Goal: Information Seeking & Learning: Learn about a topic

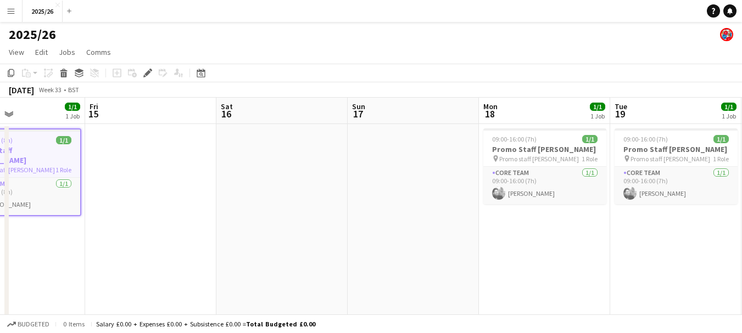
drag, startPoint x: 458, startPoint y: 230, endPoint x: 1, endPoint y: 192, distance: 459.5
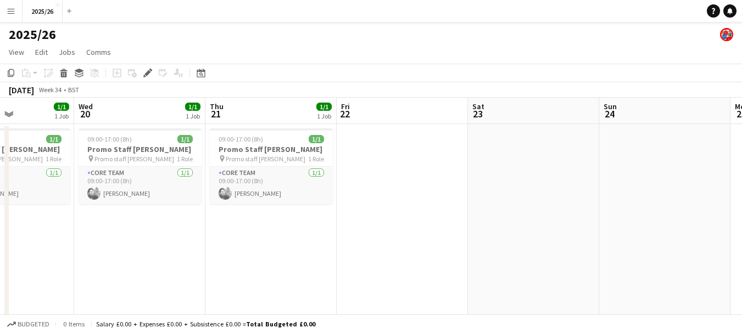
drag, startPoint x: 472, startPoint y: 235, endPoint x: 77, endPoint y: 169, distance: 400.2
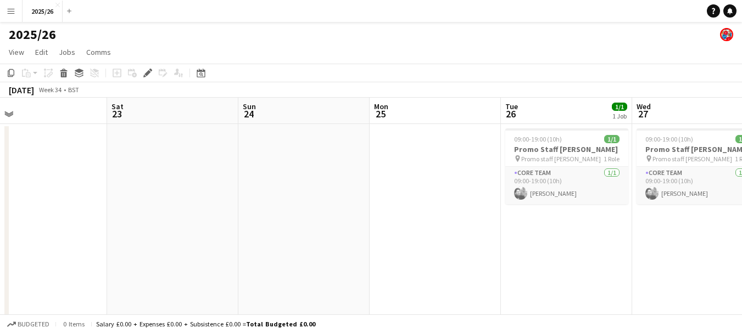
drag, startPoint x: 684, startPoint y: 223, endPoint x: 207, endPoint y: 198, distance: 477.8
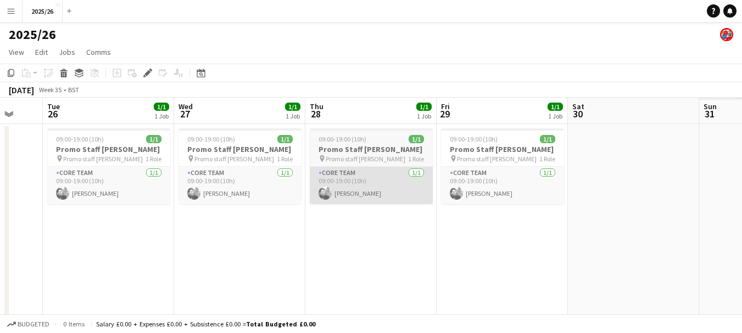
drag, startPoint x: 704, startPoint y: 231, endPoint x: 275, endPoint y: 201, distance: 430.4
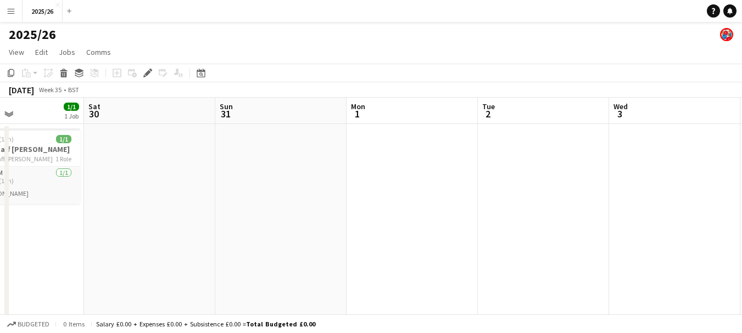
drag, startPoint x: 681, startPoint y: 199, endPoint x: 337, endPoint y: 167, distance: 345.2
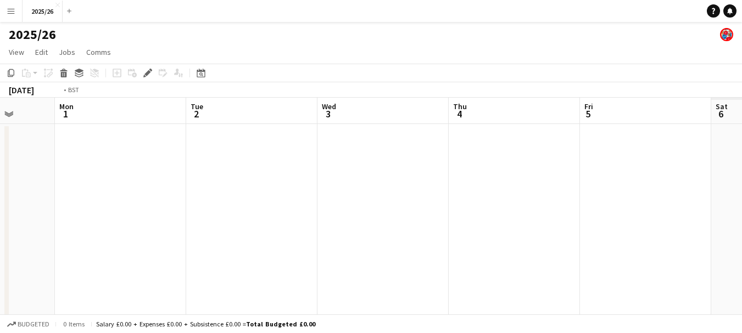
drag, startPoint x: 670, startPoint y: 208, endPoint x: 281, endPoint y: 190, distance: 389.6
drag, startPoint x: 677, startPoint y: 212, endPoint x: 294, endPoint y: 143, distance: 388.9
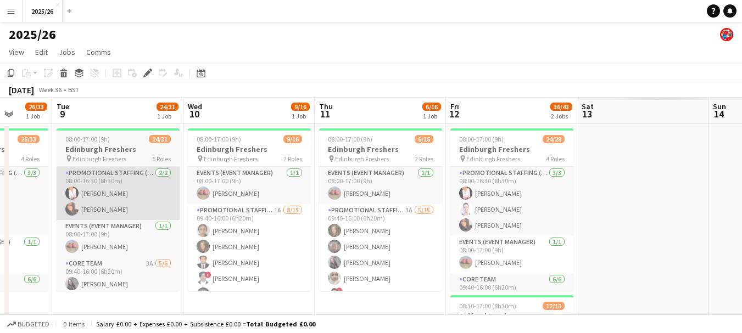
drag, startPoint x: 618, startPoint y: 208, endPoint x: 306, endPoint y: 176, distance: 313.5
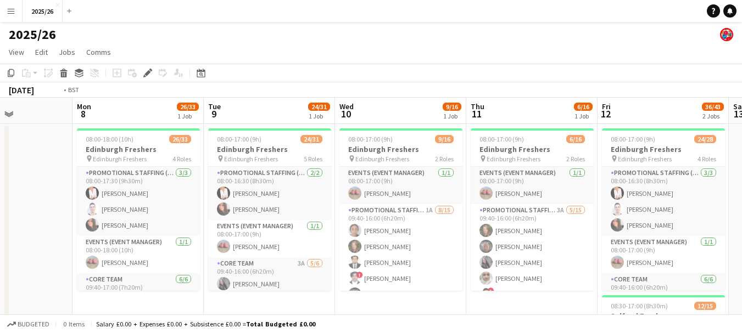
drag, startPoint x: 594, startPoint y: 253, endPoint x: 336, endPoint y: 165, distance: 272.4
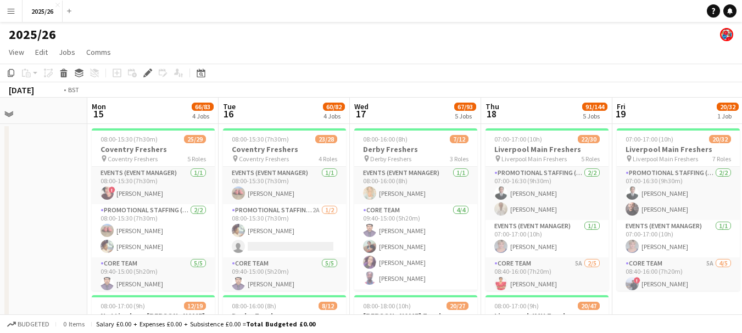
drag, startPoint x: 625, startPoint y: 238, endPoint x: 701, endPoint y: 226, distance: 76.2
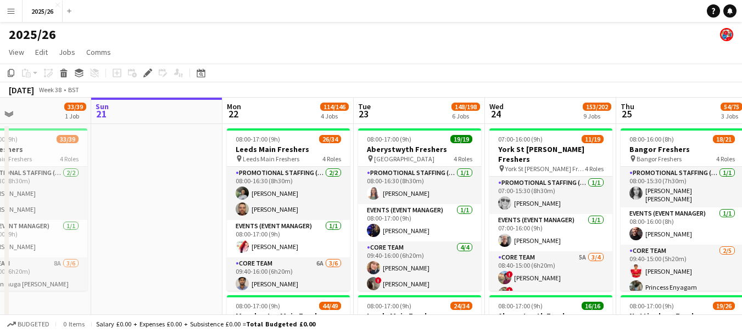
drag, startPoint x: 701, startPoint y: 226, endPoint x: 244, endPoint y: 209, distance: 457.1
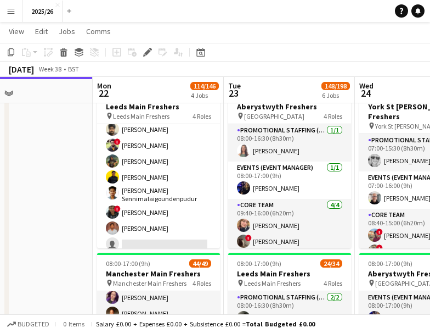
scroll to position [51, 0]
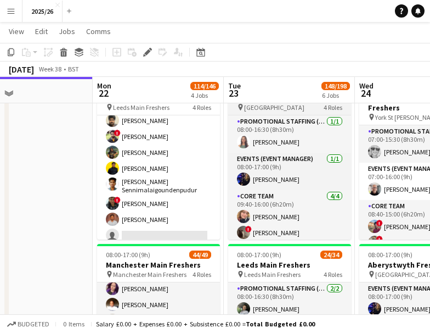
click at [159, 210] on app-card-role "Promotional Staffing (Brand Ambassadors) 6A 20/25 09:40-16:00 (6h20m) [PERSON_N…" at bounding box center [158, 97] width 123 height 426
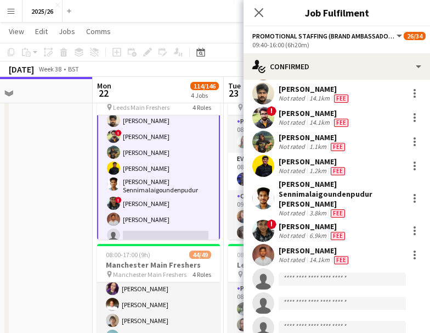
scroll to position [354, 0]
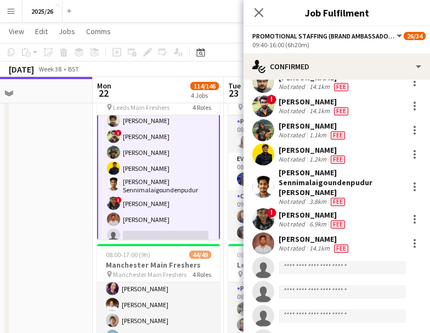
click at [317, 220] on div "[PERSON_NAME]" at bounding box center [313, 215] width 69 height 10
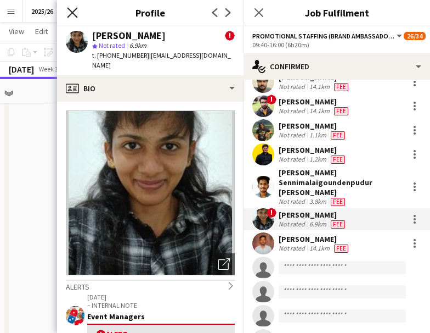
click at [70, 8] on icon "Close pop-in" at bounding box center [72, 12] width 10 height 10
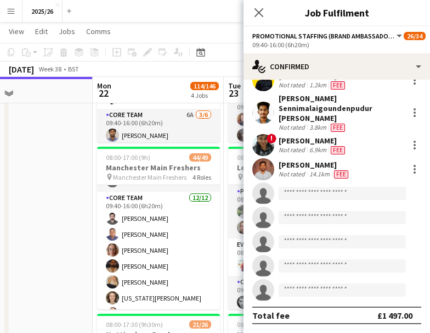
scroll to position [748, 0]
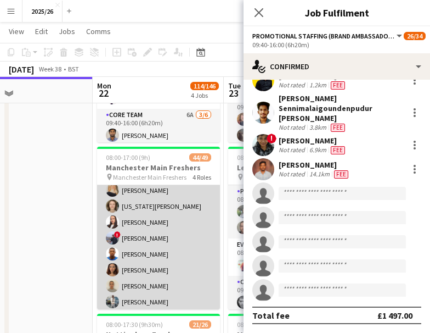
click at [160, 294] on app-card-role "Core Team [DATE] 09:40-16:00 (6h20m) [PERSON_NAME] [PERSON_NAME] Nwadibie [PERS…" at bounding box center [158, 206] width 123 height 212
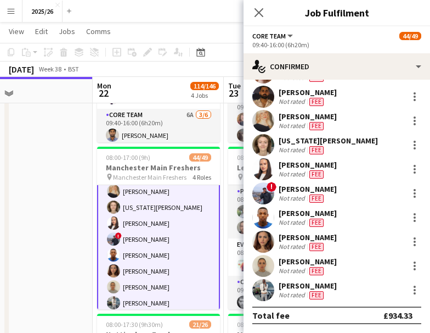
scroll to position [749, 0]
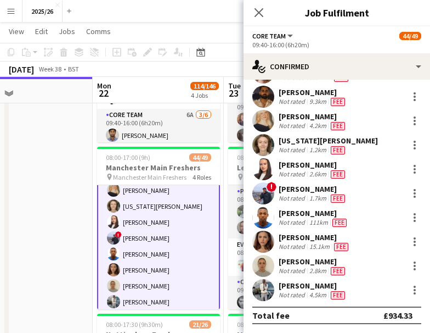
click at [315, 274] on div "2.8km" at bounding box center [317, 270] width 21 height 9
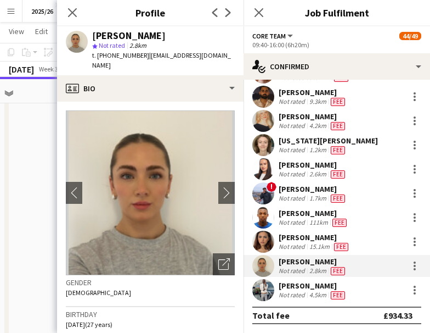
click at [75, 22] on div "Close pop-in" at bounding box center [72, 12] width 31 height 25
click at [84, 16] on div "Close pop-in" at bounding box center [72, 12] width 31 height 25
click at [77, 14] on app-icon "Close pop-in" at bounding box center [73, 13] width 16 height 16
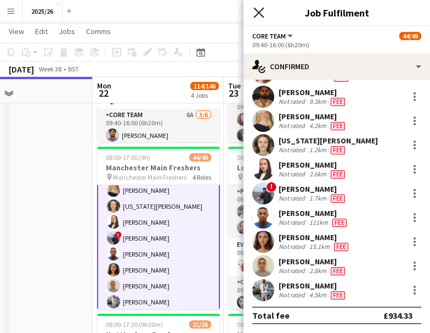
click at [260, 13] on icon "Close pop-in" at bounding box center [259, 12] width 10 height 10
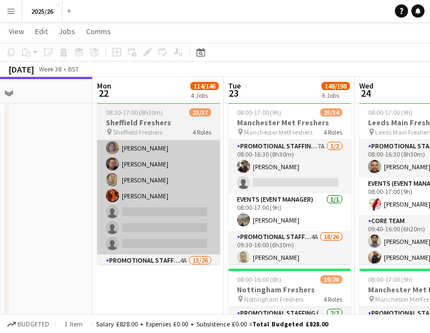
scroll to position [122, 0]
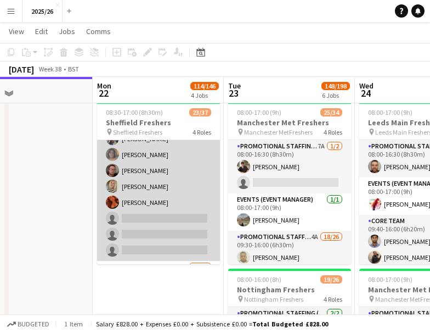
click at [159, 177] on app-card-role "Core Team 6A [DATE] 10:10-16:00 (5h50m) [PERSON_NAME] [PERSON_NAME] [PERSON_NAM…" at bounding box center [158, 186] width 123 height 149
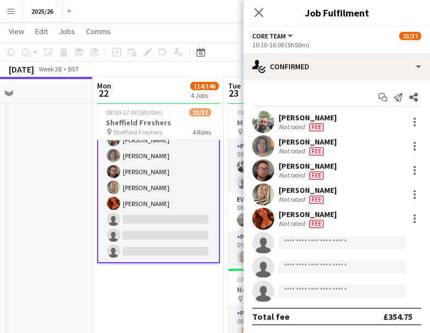
scroll to position [123, 0]
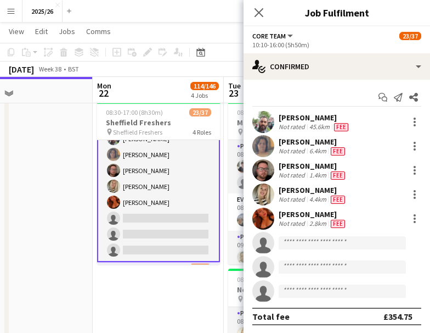
click at [312, 165] on div "[PERSON_NAME]" at bounding box center [313, 166] width 69 height 10
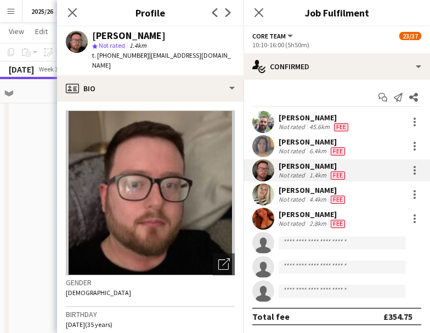
click at [309, 197] on div "4.4km" at bounding box center [317, 199] width 21 height 9
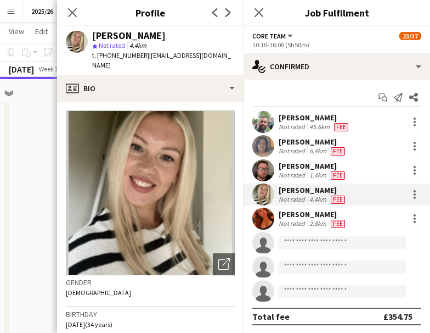
click at [309, 212] on div "[PERSON_NAME]" at bounding box center [313, 214] width 69 height 10
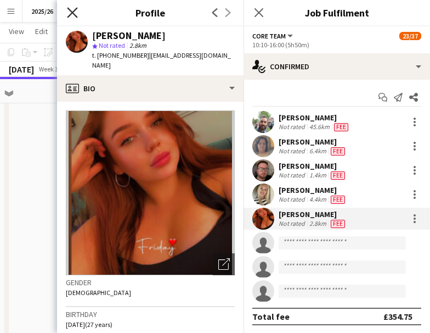
click at [76, 9] on icon at bounding box center [72, 12] width 10 height 10
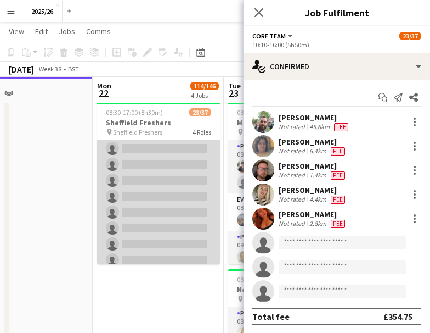
click at [168, 206] on app-card-role "Promotional Staffing (Brand Ambassadors) 4A 15/26 10:10-16:00 (5h50m) [PERSON_N…" at bounding box center [158, 50] width 123 height 442
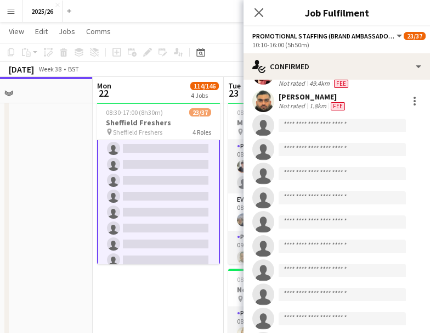
scroll to position [333, 0]
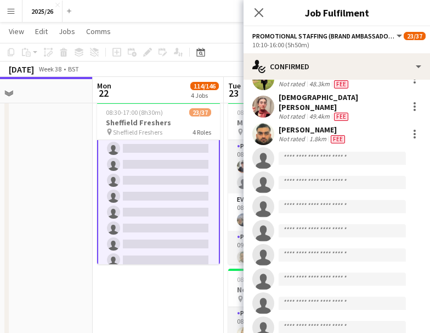
click at [289, 141] on div "Not rated" at bounding box center [293, 139] width 29 height 9
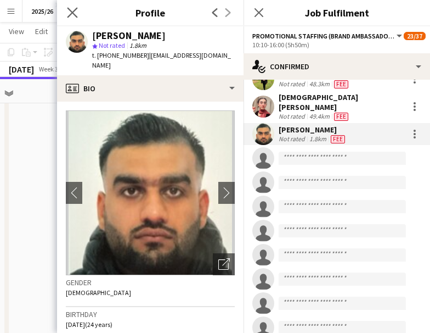
click at [69, 19] on app-icon "Close pop-in" at bounding box center [73, 13] width 16 height 16
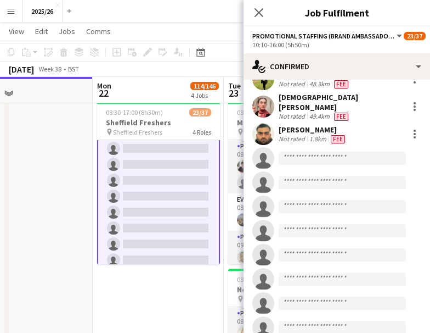
click at [261, 3] on div "Close pop-in" at bounding box center [259, 12] width 31 height 25
click at [259, 9] on icon "Close pop-in" at bounding box center [259, 12] width 10 height 10
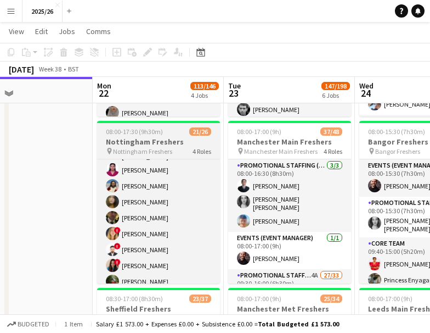
scroll to position [273, 0]
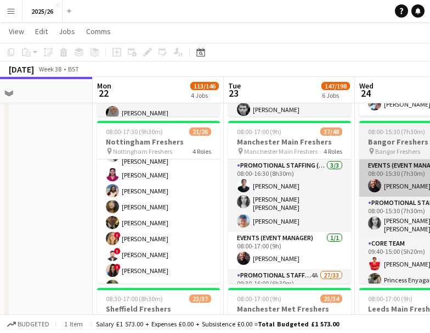
click at [163, 210] on app-card-role "Promotional Staffing (Brand Ambassadors) 4A 14/18 09:40-17:00 (7h20m) [PERSON_N…" at bounding box center [158, 238] width 123 height 315
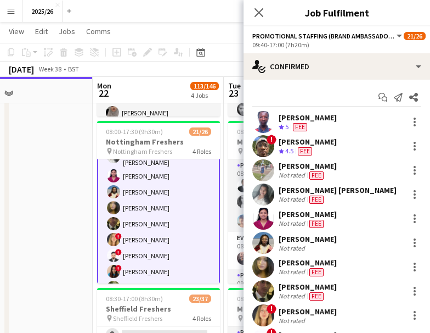
scroll to position [274, 0]
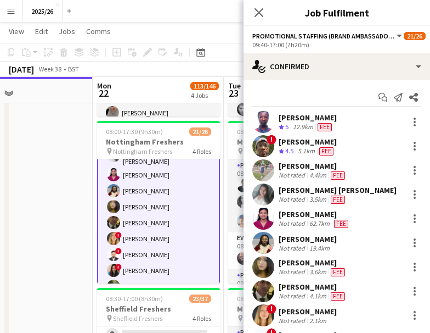
click at [340, 255] on div "[PERSON_NAME] Crew rating 5 12.9km Fee ! [PERSON_NAME] Crew rating 4.5 5.1km Fe…" at bounding box center [337, 327] width 187 height 433
click at [295, 260] on div "[PERSON_NAME]" at bounding box center [313, 262] width 69 height 10
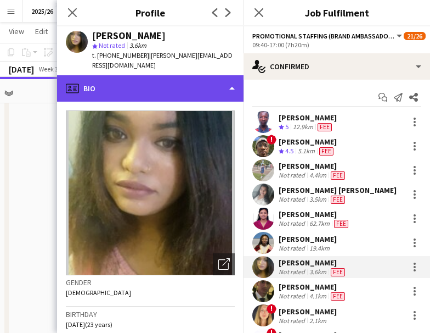
click at [186, 86] on div "profile Bio" at bounding box center [150, 88] width 187 height 26
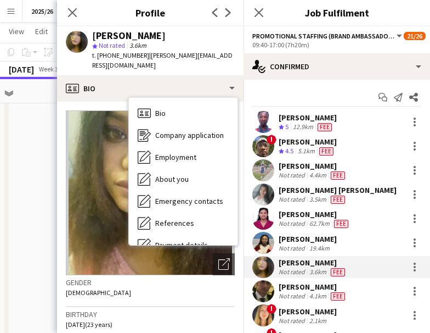
click at [238, 188] on div "Bio Bio Company application Company application Employment Employment About you…" at bounding box center [183, 171] width 110 height 148
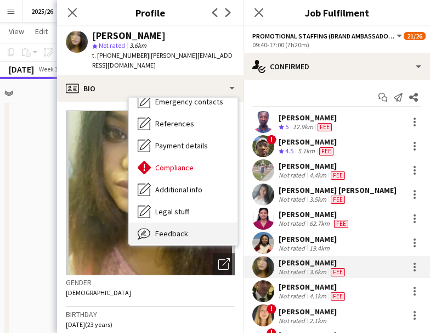
scroll to position [125, 0]
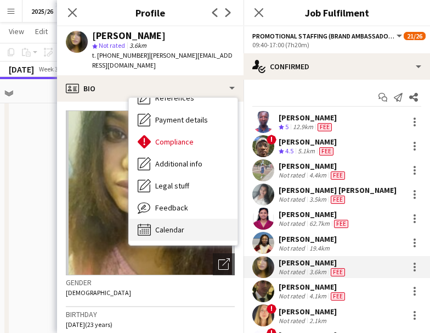
click at [204, 219] on div "Calendar Calendar" at bounding box center [183, 230] width 109 height 22
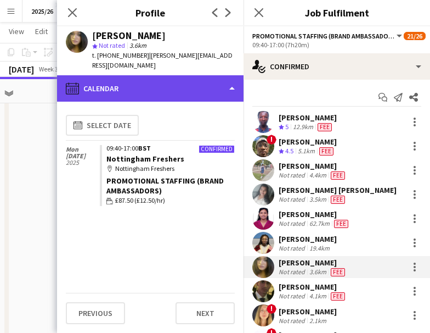
click at [184, 81] on div "calendar-full Calendar" at bounding box center [150, 88] width 187 height 26
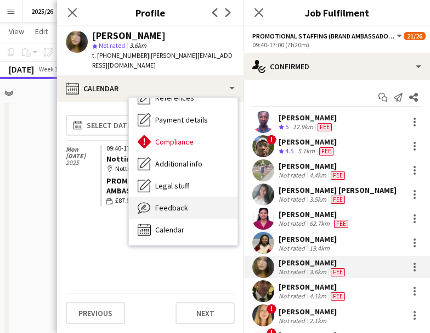
click at [202, 197] on div "Feedback Feedback" at bounding box center [183, 208] width 109 height 22
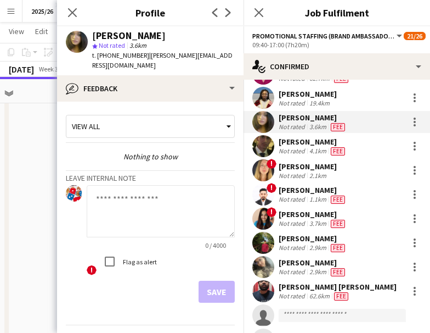
scroll to position [146, 0]
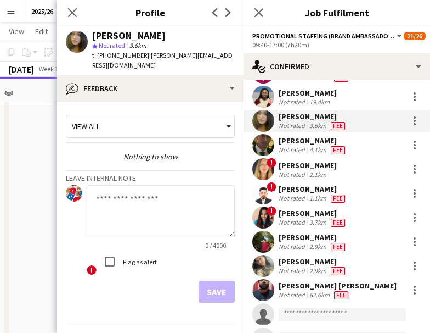
click at [329, 266] on div "[PERSON_NAME]" at bounding box center [313, 261] width 69 height 10
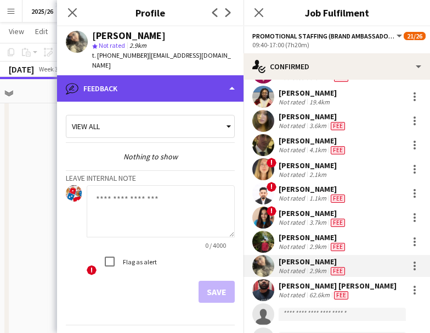
click at [161, 78] on div "bubble-pencil Feedback" at bounding box center [150, 88] width 187 height 26
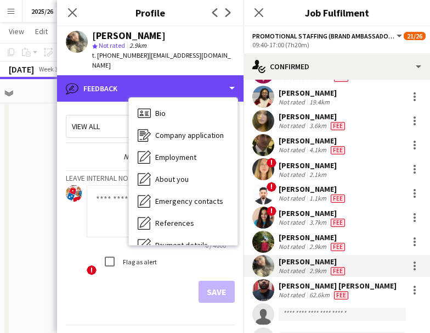
scroll to position [125, 0]
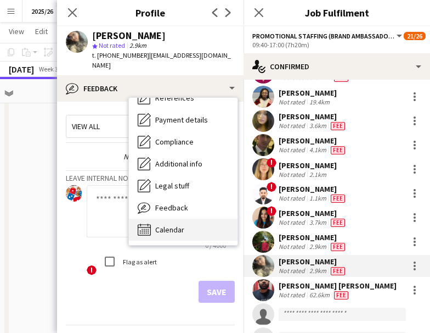
click at [198, 219] on div "Calendar Calendar" at bounding box center [183, 230] width 109 height 22
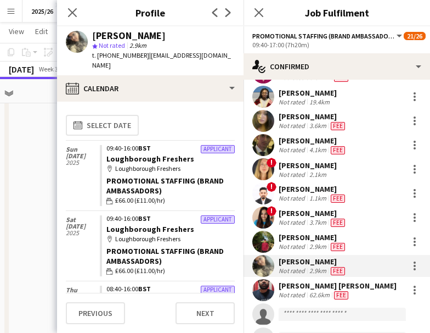
click at [288, 266] on div "[PERSON_NAME]" at bounding box center [313, 261] width 69 height 10
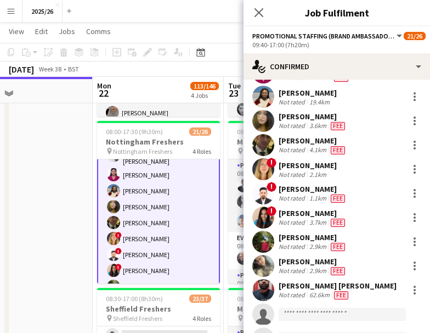
click at [288, 266] on div "[PERSON_NAME]" at bounding box center [313, 261] width 69 height 10
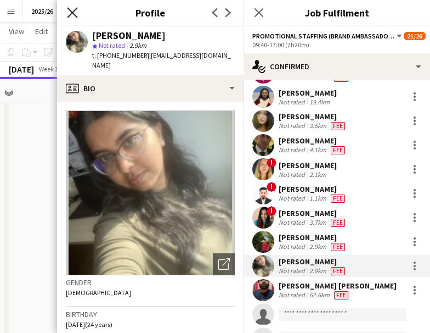
click at [74, 9] on icon "Close pop-in" at bounding box center [72, 12] width 10 height 10
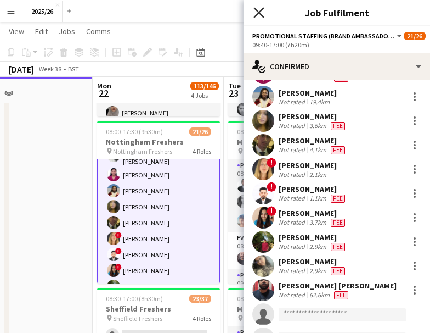
click at [262, 14] on icon "Close pop-in" at bounding box center [259, 12] width 10 height 10
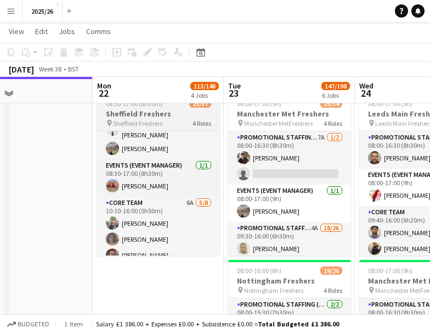
scroll to position [0, 0]
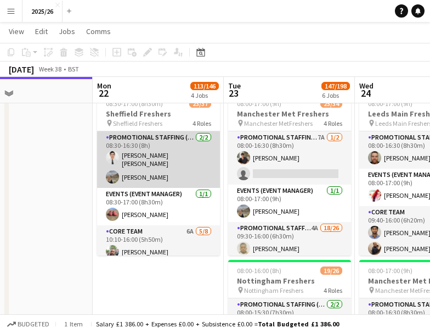
click at [142, 171] on app-card-role "Promotional Staffing (Team Leader) [DATE] 08:30-16:30 (8h) [PERSON_NAME] [PERSO…" at bounding box center [158, 159] width 123 height 57
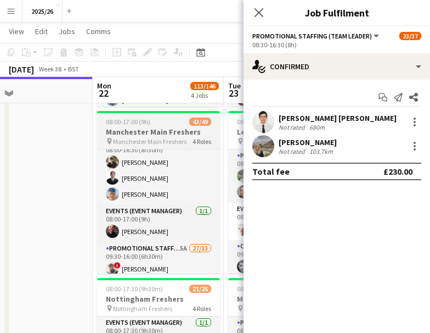
scroll to position [32, 0]
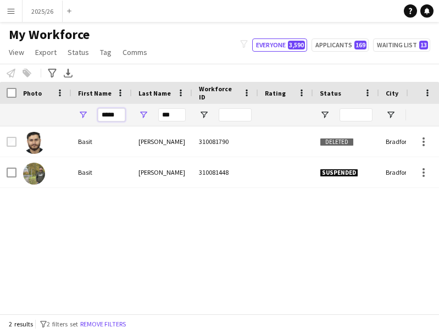
click at [115, 112] on input "*****" at bounding box center [111, 114] width 27 height 13
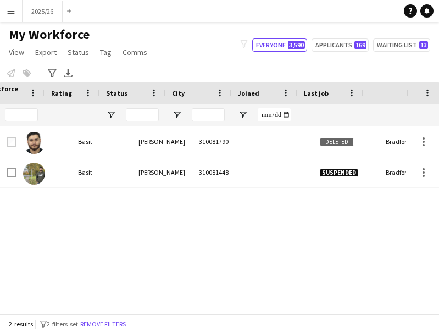
scroll to position [0, 301]
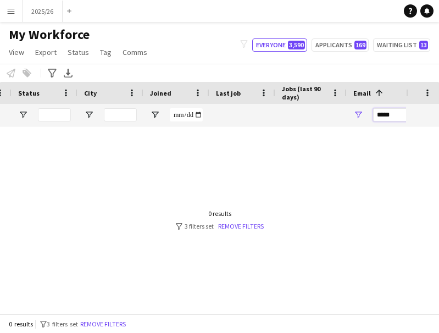
scroll to position [0, 0]
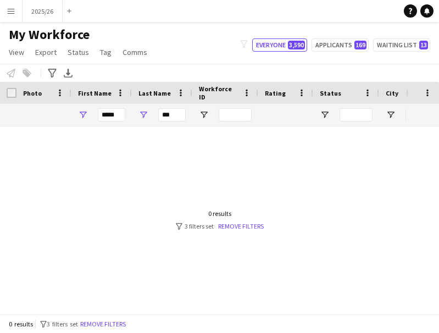
type input "*****"
click at [174, 111] on input "***" at bounding box center [171, 114] width 27 height 13
click at [115, 117] on input "*****" at bounding box center [111, 114] width 27 height 13
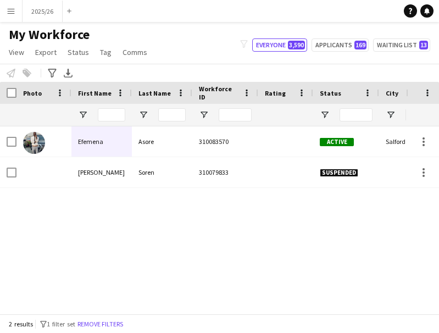
drag, startPoint x: 86, startPoint y: 163, endPoint x: 88, endPoint y: 156, distance: 6.3
click at [86, 148] on div "Efemena" at bounding box center [101, 141] width 60 height 30
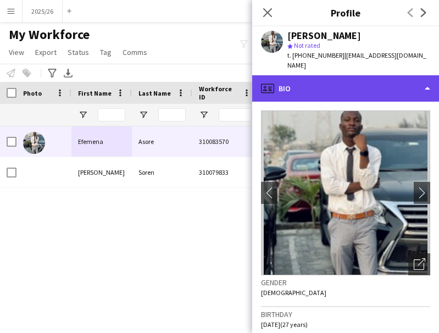
click at [351, 85] on div "profile Bio" at bounding box center [345, 88] width 187 height 26
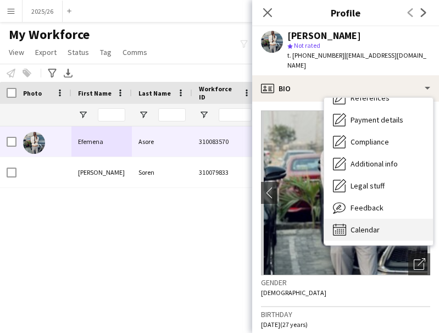
click at [368, 227] on div "Calendar Calendar" at bounding box center [378, 230] width 109 height 22
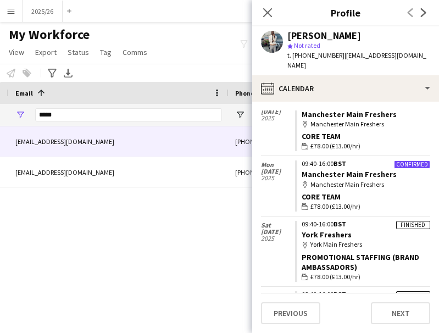
scroll to position [0, 769]
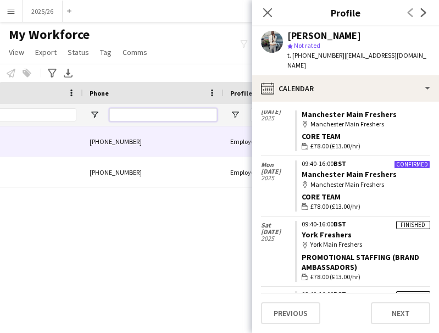
click at [135, 120] on input "Phone Filter Input" at bounding box center [163, 114] width 108 height 13
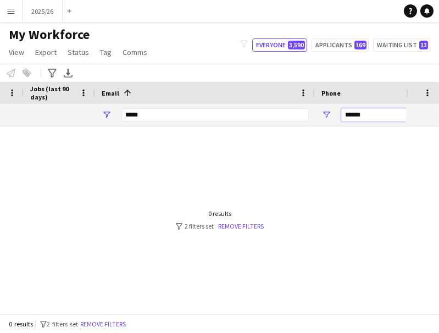
type input "******"
click at [144, 109] on input "*****" at bounding box center [214, 114] width 187 height 13
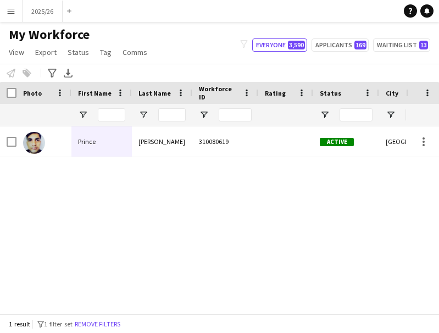
drag, startPoint x: 125, startPoint y: 304, endPoint x: 133, endPoint y: 302, distance: 8.5
click at [133, 302] on div "Manchester 15-09-2024 233 days Active Singla 310080619 Prince" at bounding box center [203, 215] width 406 height 179
drag, startPoint x: 127, startPoint y: 313, endPoint x: 165, endPoint y: 312, distance: 38.4
click at [165, 312] on div at bounding box center [203, 309] width 406 height 8
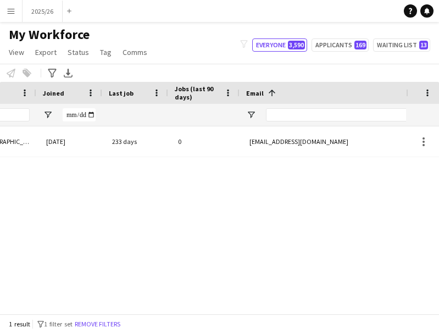
scroll to position [0, 408]
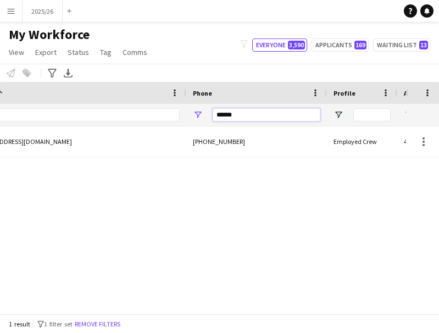
click at [258, 111] on input "******" at bounding box center [266, 114] width 108 height 13
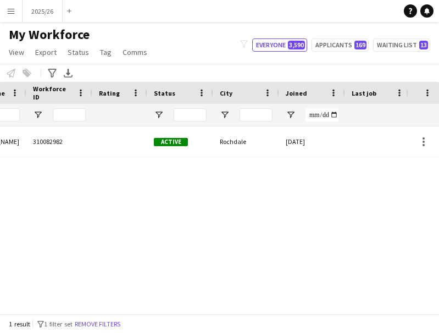
type input "******"
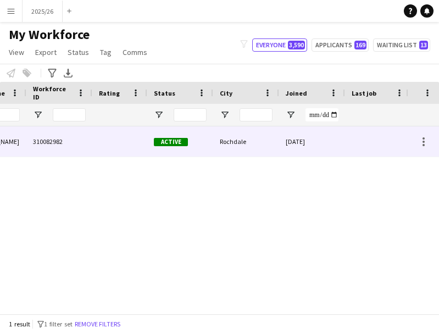
click at [60, 155] on div "310082982" at bounding box center [59, 141] width 66 height 30
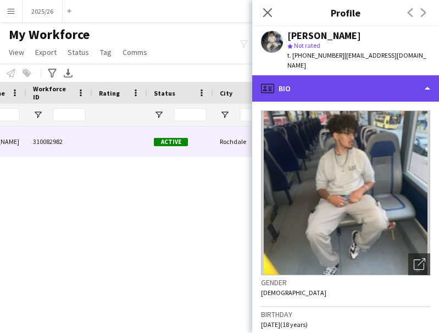
click at [315, 75] on div "profile Bio" at bounding box center [345, 88] width 187 height 26
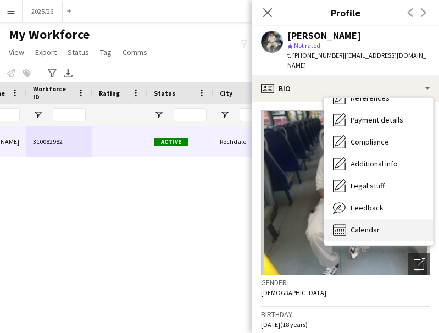
click at [388, 223] on div "Calendar Calendar" at bounding box center [378, 230] width 109 height 22
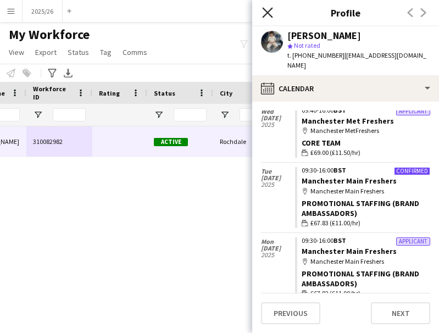
click at [265, 18] on icon "Close pop-in" at bounding box center [267, 12] width 10 height 10
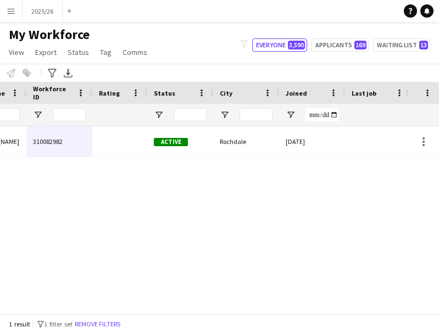
drag, startPoint x: 150, startPoint y: 305, endPoint x: 25, endPoint y: 292, distance: 125.9
click at [25, 292] on div "0 dioali2311@gmail.com 02-07-2025 Rochdale Active 310082982 Ali Raheem" at bounding box center [203, 215] width 406 height 179
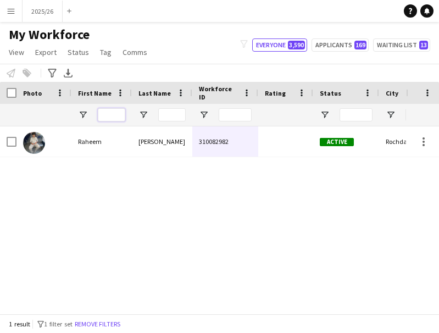
click at [109, 112] on input "First Name Filter Input" at bounding box center [111, 114] width 27 height 13
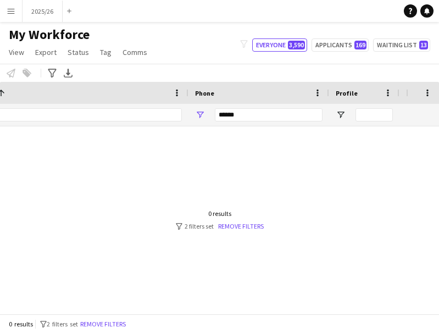
scroll to position [0, 680]
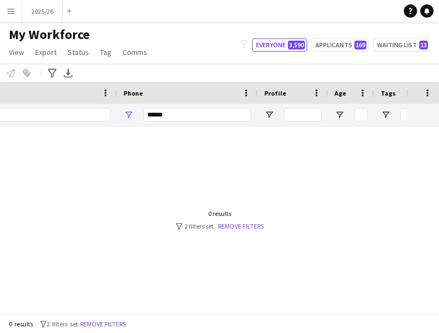
type input "****"
drag, startPoint x: 187, startPoint y: 113, endPoint x: 74, endPoint y: 126, distance: 113.8
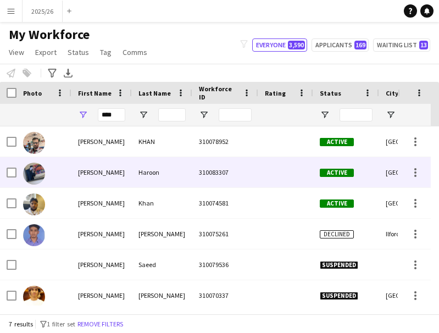
click at [192, 178] on div "Haroon" at bounding box center [162, 172] width 60 height 30
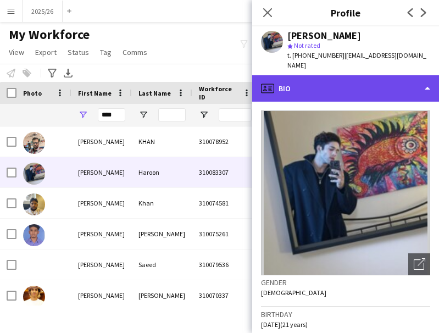
click at [335, 90] on div "profile Bio" at bounding box center [345, 88] width 187 height 26
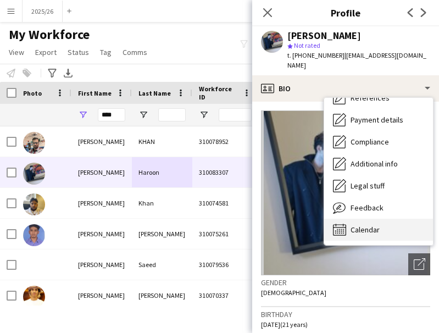
click at [384, 219] on div "Calendar Calendar" at bounding box center [378, 230] width 109 height 22
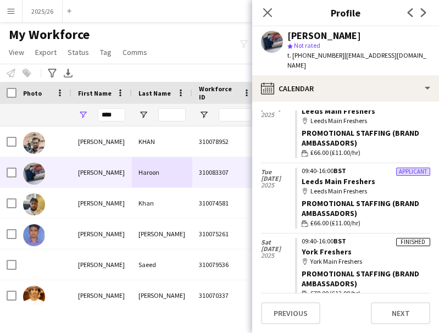
click at [125, 117] on div "****" at bounding box center [101, 115] width 60 height 22
click at [122, 117] on input "****" at bounding box center [111, 114] width 27 height 13
click at [163, 115] on input "Last Name Filter Input" at bounding box center [171, 114] width 27 height 13
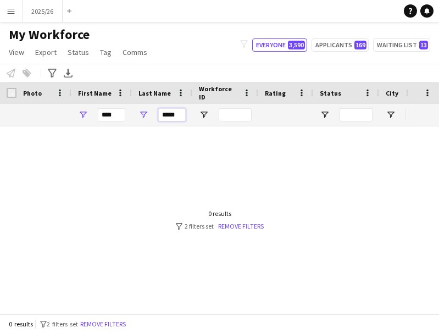
type input "*****"
drag, startPoint x: 124, startPoint y: 115, endPoint x: 22, endPoint y: 129, distance: 103.0
click at [22, 129] on div "Workforce Details Joined Status City" at bounding box center [219, 198] width 439 height 232
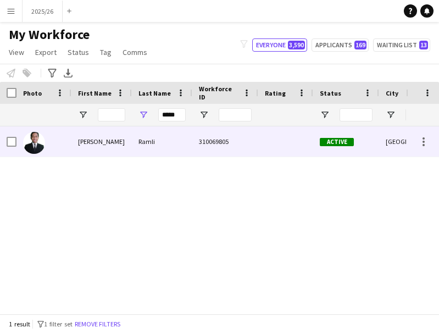
click at [138, 147] on div "Ramli" at bounding box center [162, 141] width 60 height 30
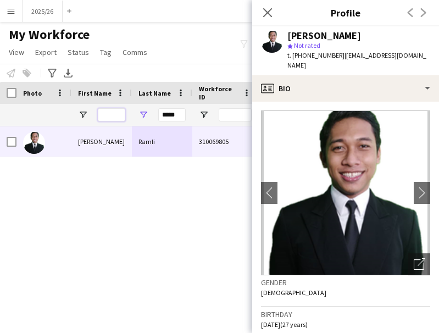
click at [107, 114] on input "First Name Filter Input" at bounding box center [111, 114] width 27 height 13
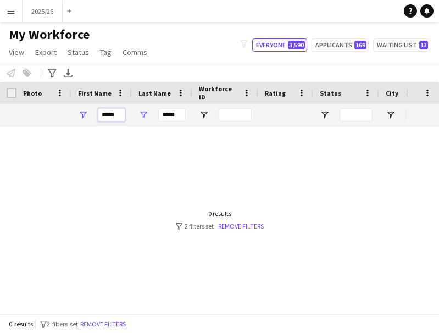
type input "*****"
drag, startPoint x: 178, startPoint y: 117, endPoint x: 1, endPoint y: 108, distance: 178.2
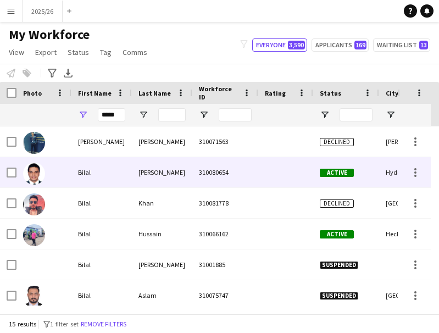
click at [184, 180] on div "Ahmed" at bounding box center [162, 172] width 60 height 30
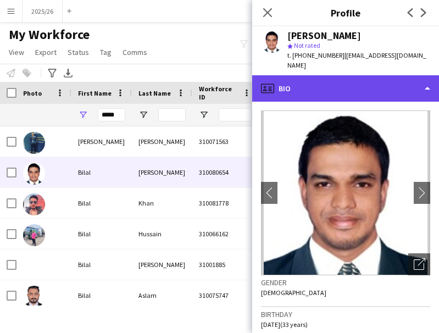
click at [357, 79] on div "profile Bio" at bounding box center [345, 88] width 187 height 26
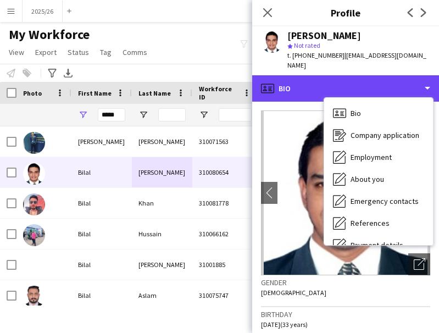
scroll to position [125, 0]
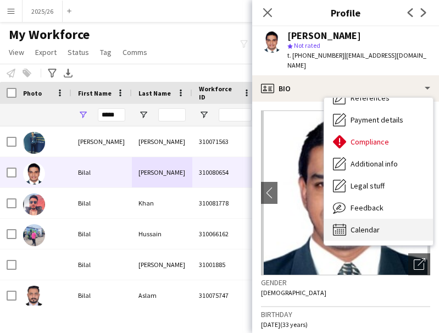
click at [394, 219] on div "Calendar Calendar" at bounding box center [378, 230] width 109 height 22
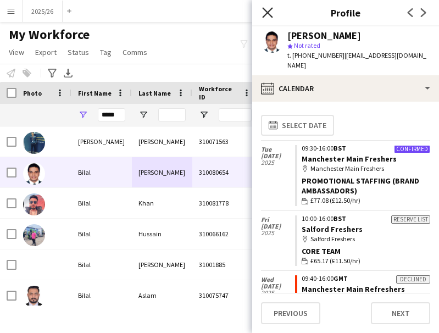
click at [264, 10] on icon "Close pop-in" at bounding box center [267, 12] width 10 height 10
